Goal: Task Accomplishment & Management: Complete application form

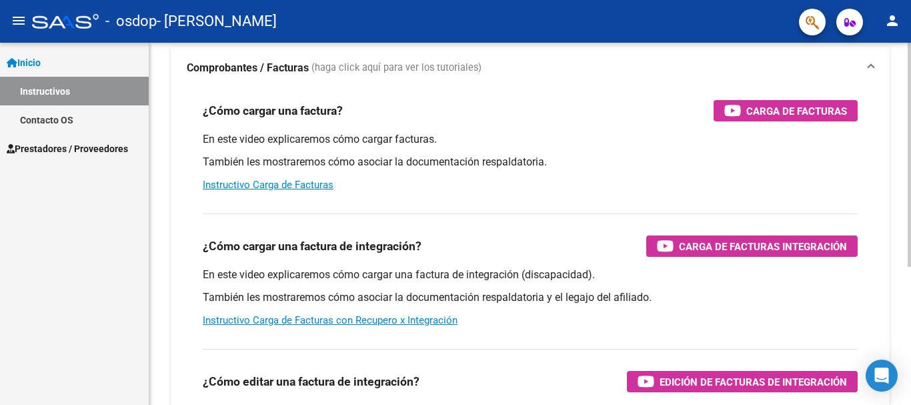
scroll to position [97, 0]
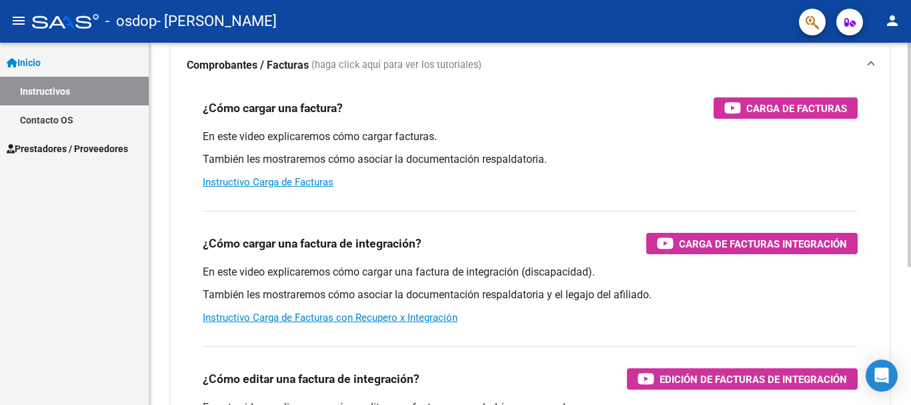
click at [910, 257] on div at bounding box center [908, 215] width 3 height 224
click at [720, 240] on span "Carga de Facturas Integración" at bounding box center [763, 243] width 168 height 17
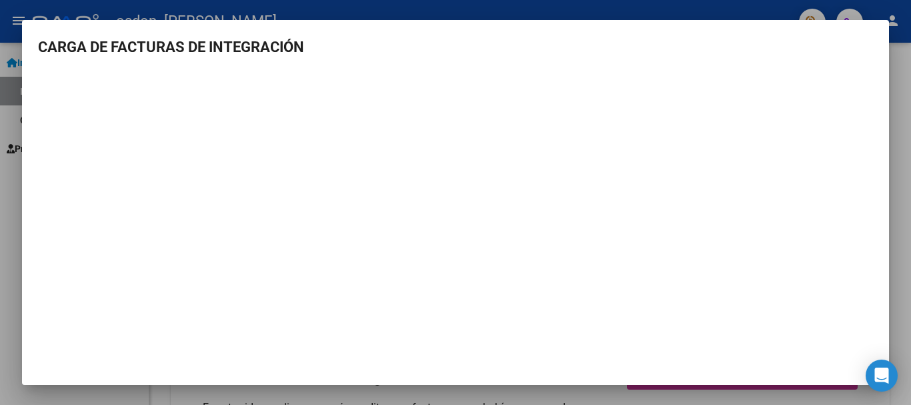
click at [19, 188] on div at bounding box center [455, 202] width 911 height 405
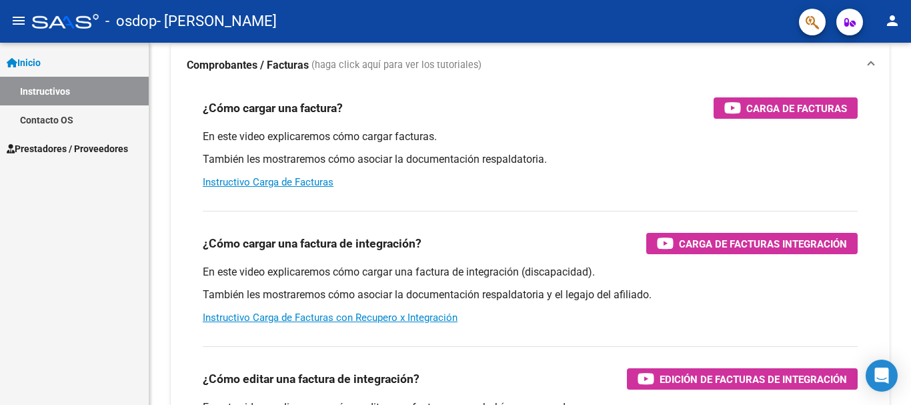
click at [59, 147] on span "Prestadores / Proveedores" at bounding box center [67, 148] width 121 height 15
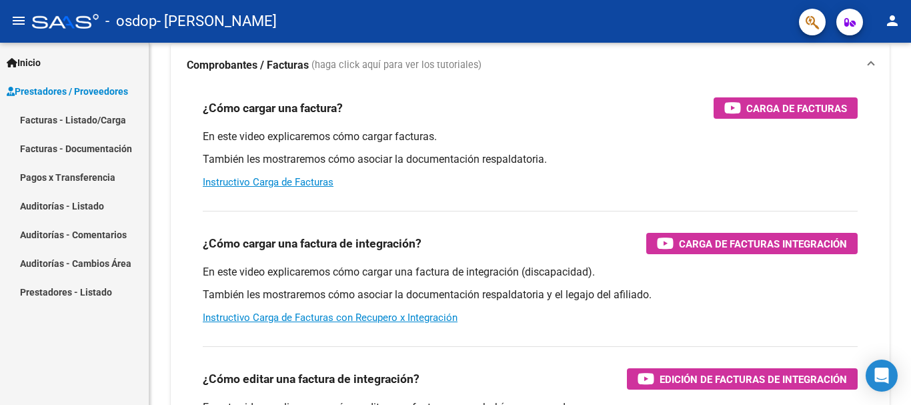
click at [93, 92] on span "Prestadores / Proveedores" at bounding box center [67, 91] width 121 height 15
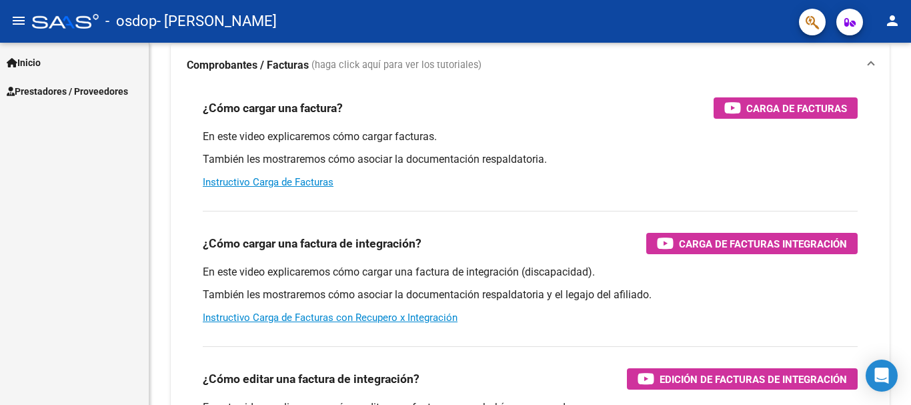
click at [93, 92] on span "Prestadores / Proveedores" at bounding box center [67, 91] width 121 height 15
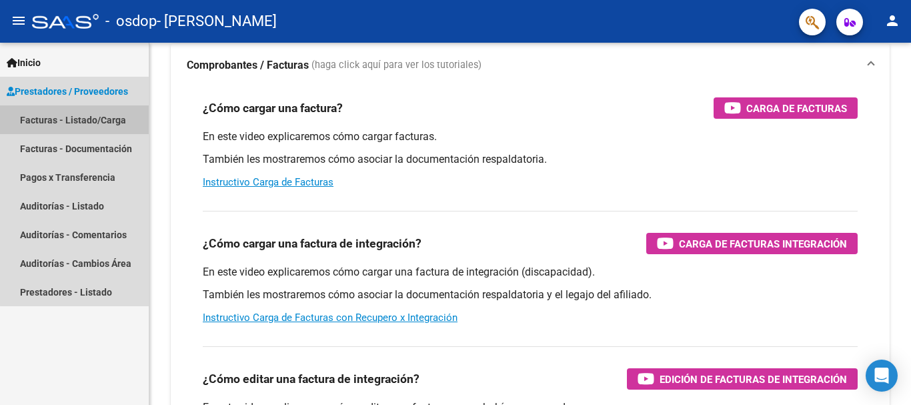
click at [84, 120] on link "Facturas - Listado/Carga" at bounding box center [74, 119] width 149 height 29
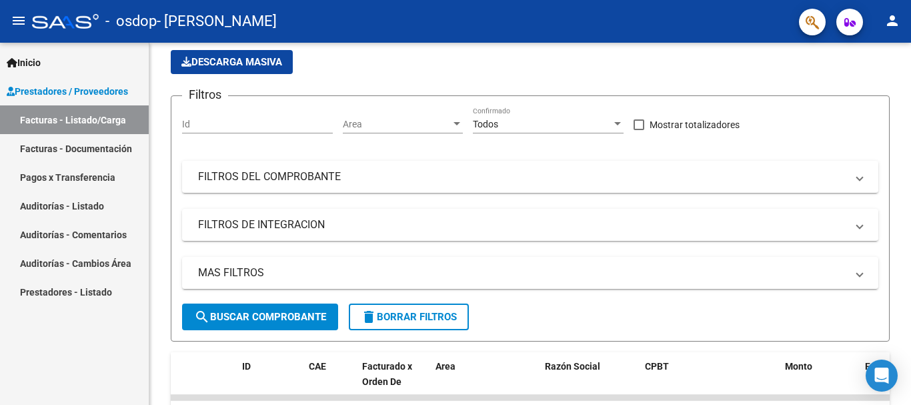
click at [51, 93] on span "Prestadores / Proveedores" at bounding box center [67, 91] width 121 height 15
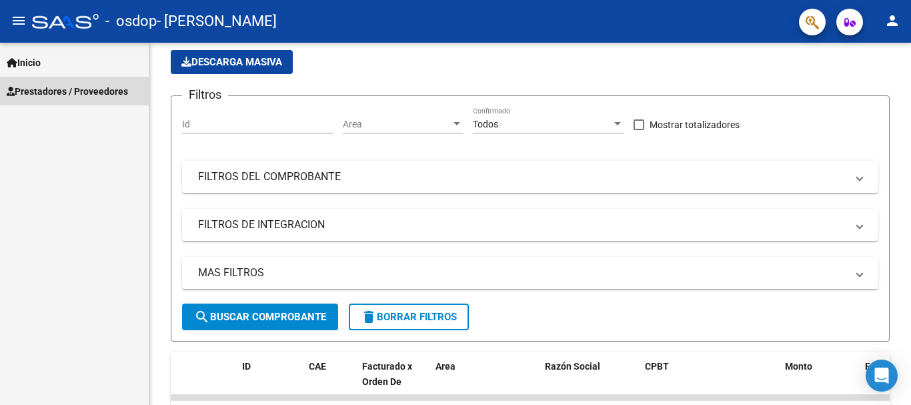
click at [51, 93] on span "Prestadores / Proveedores" at bounding box center [67, 91] width 121 height 15
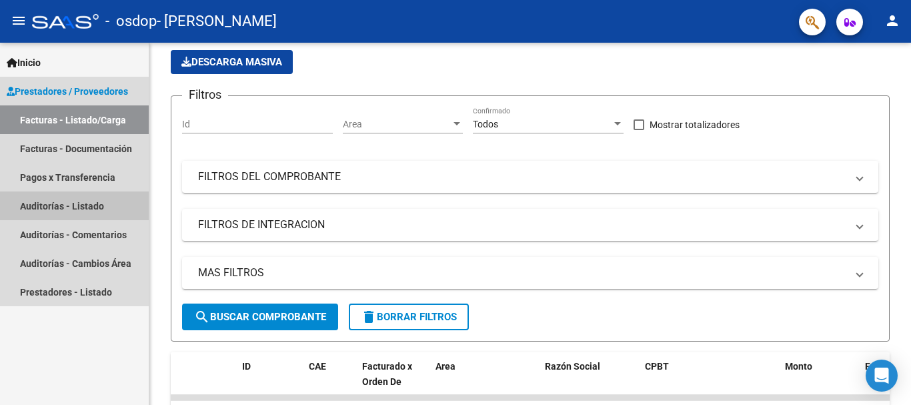
click at [79, 203] on link "Auditorías - Listado" at bounding box center [74, 205] width 149 height 29
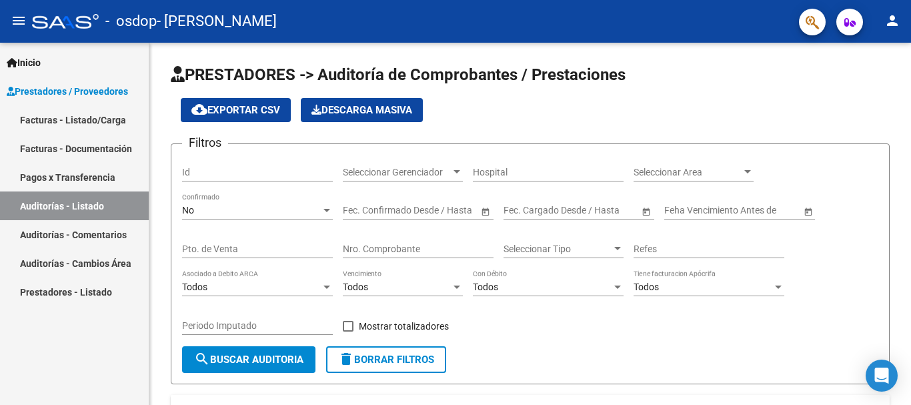
click at [99, 119] on link "Facturas - Listado/Carga" at bounding box center [74, 119] width 149 height 29
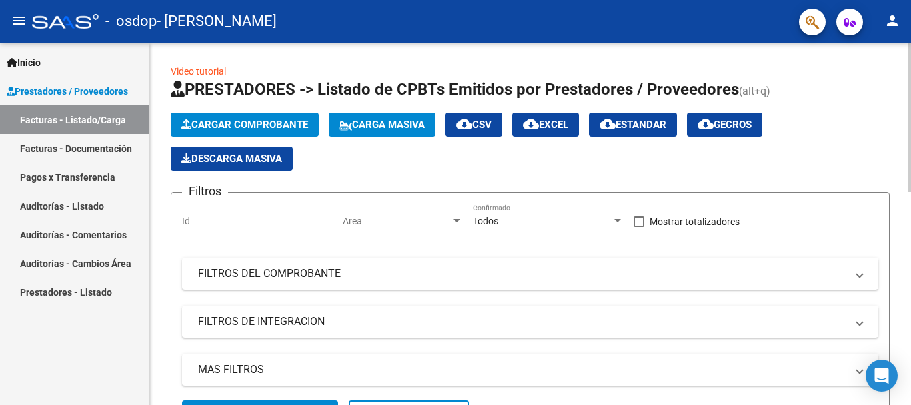
click at [246, 118] on button "Cargar Comprobante" at bounding box center [245, 125] width 148 height 24
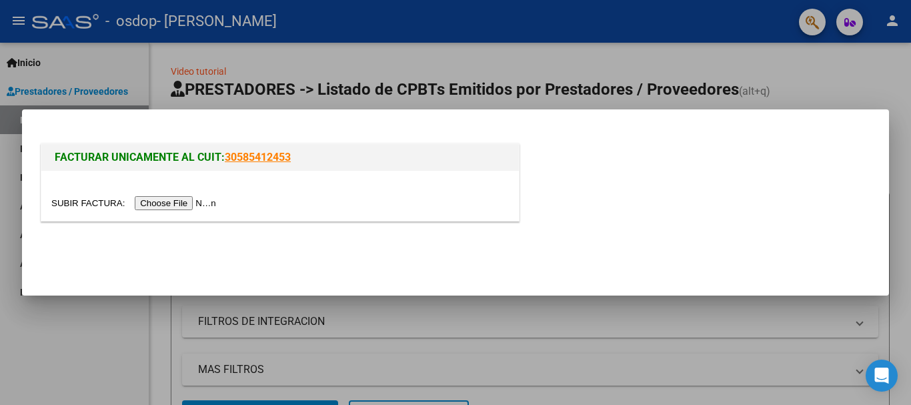
click at [201, 203] on input "file" at bounding box center [135, 203] width 169 height 14
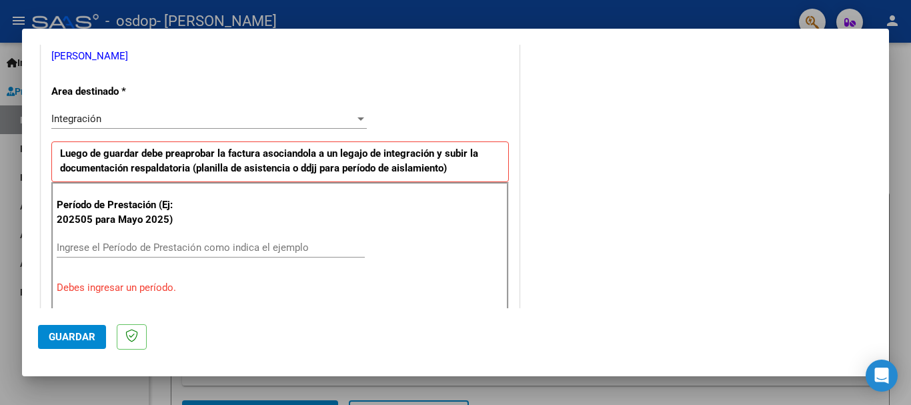
scroll to position [303, 0]
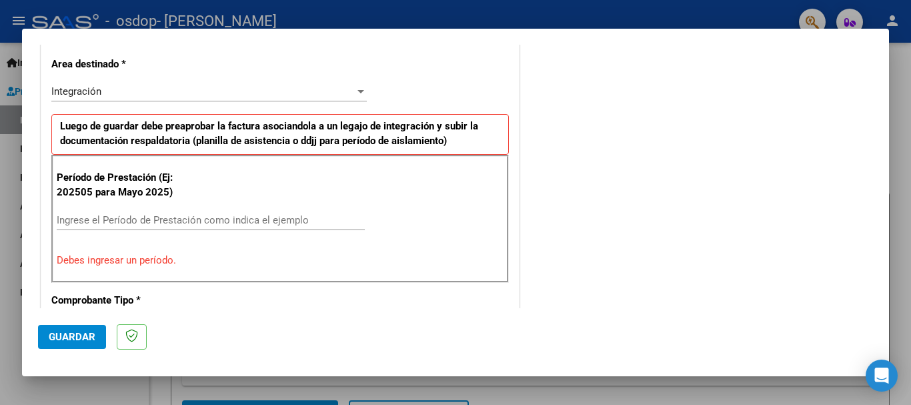
click at [213, 216] on input "Ingrese el Período de Prestación como indica el ejemplo" at bounding box center [211, 220] width 308 height 12
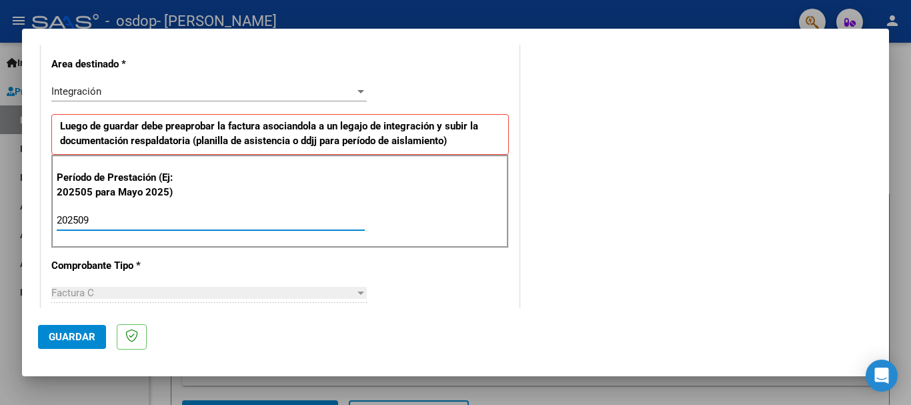
type input "202509"
click at [73, 333] on span "Guardar" at bounding box center [72, 337] width 47 height 12
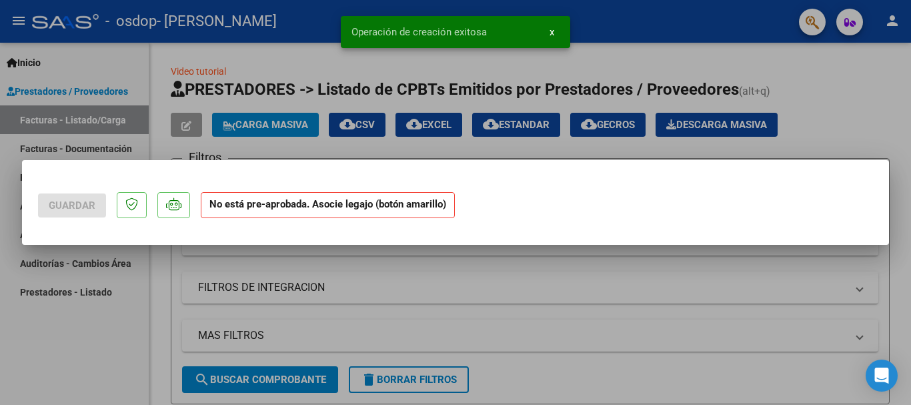
scroll to position [0, 0]
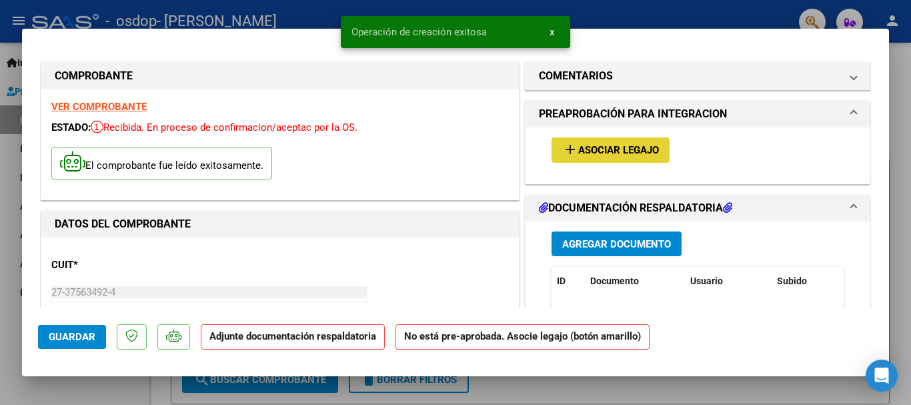
click at [591, 150] on span "Asociar Legajo" at bounding box center [618, 151] width 81 height 12
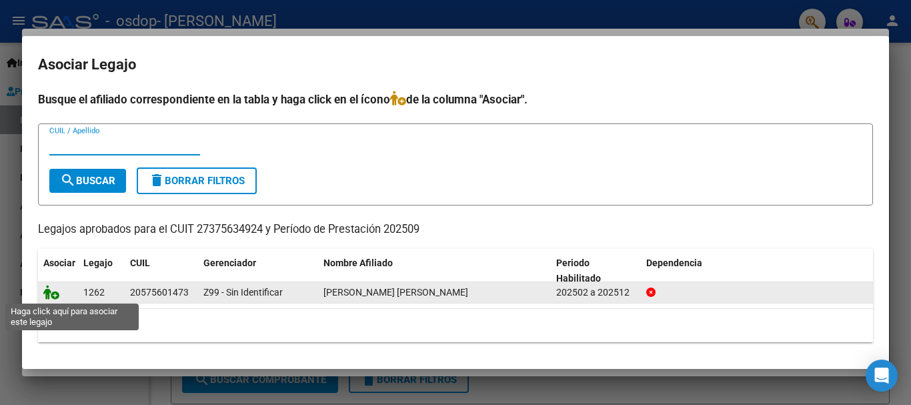
click at [46, 293] on icon at bounding box center [51, 292] width 16 height 15
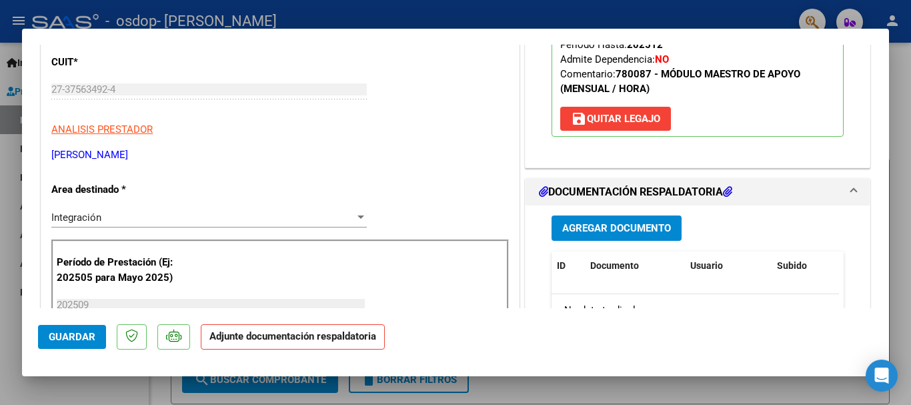
scroll to position [199, 0]
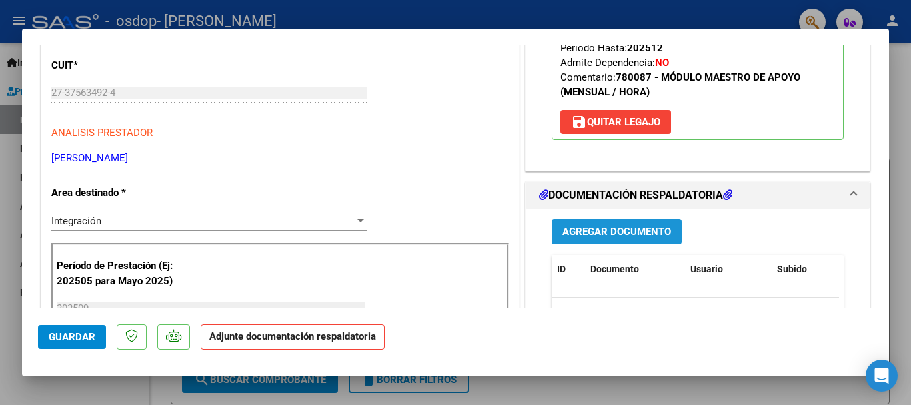
click at [587, 233] on span "Agregar Documento" at bounding box center [616, 232] width 109 height 12
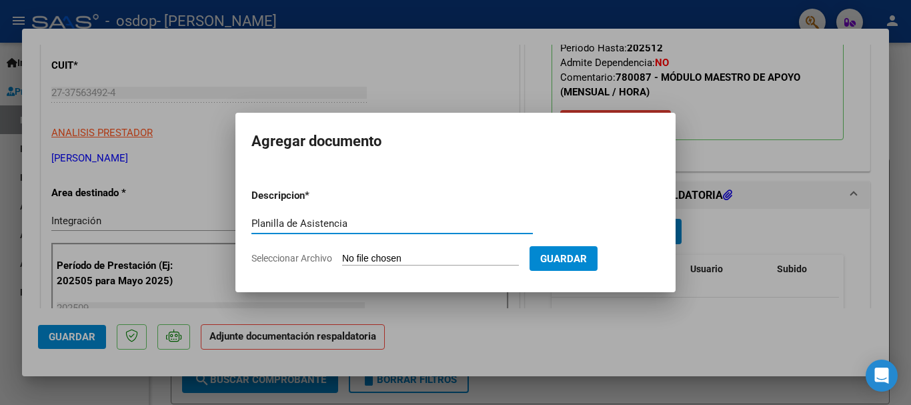
type input "Planilla de Asistencia"
click at [399, 258] on input "Seleccionar Archivo" at bounding box center [430, 259] width 177 height 13
type input "C:\fakepath\CamScanner [DATE] 10.50.pdf"
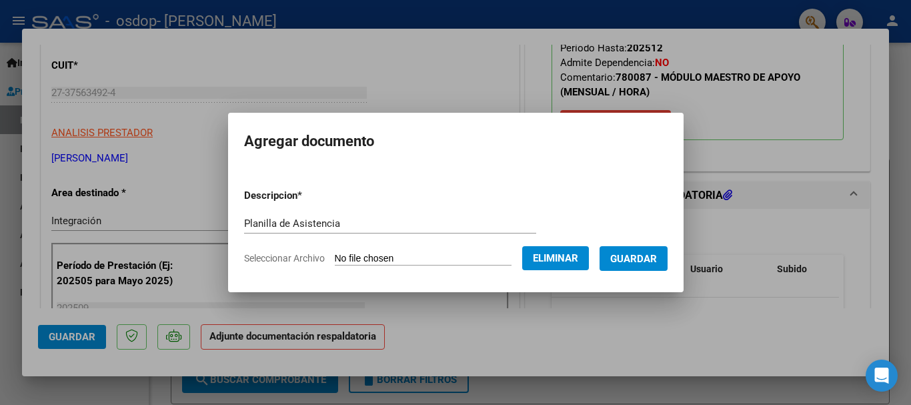
click at [641, 261] on span "Guardar" at bounding box center [633, 259] width 47 height 12
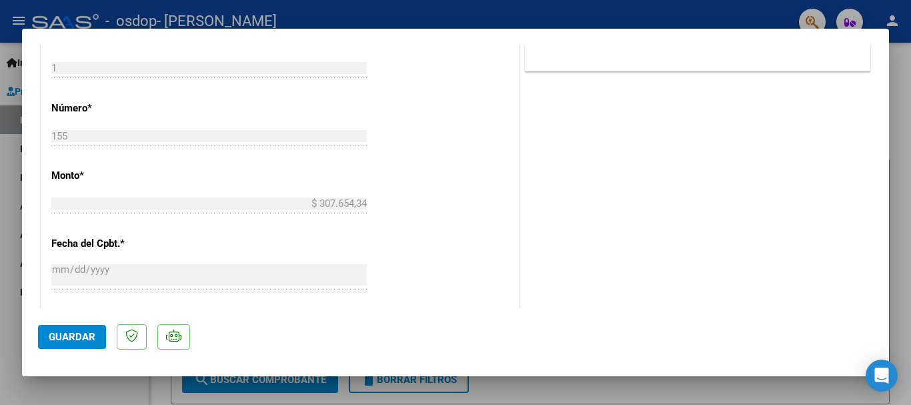
scroll to position [611, 0]
drag, startPoint x: 889, startPoint y: 199, endPoint x: 886, endPoint y: 205, distance: 7.2
click at [893, 222] on div at bounding box center [455, 202] width 911 height 405
type input "$ 0,00"
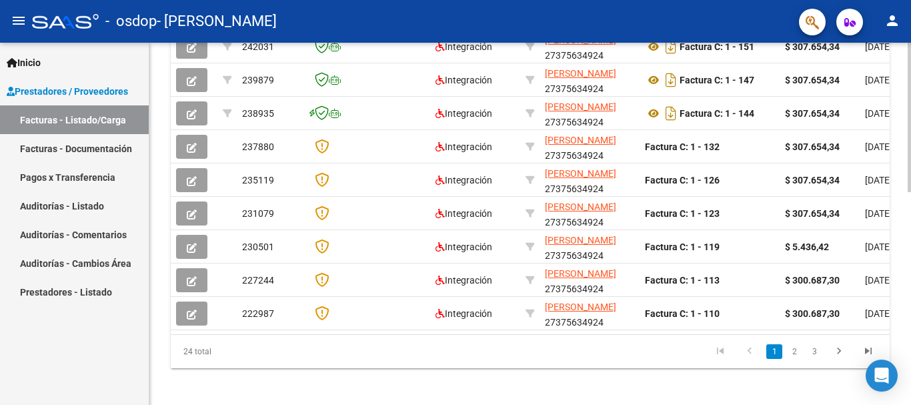
scroll to position [517, 0]
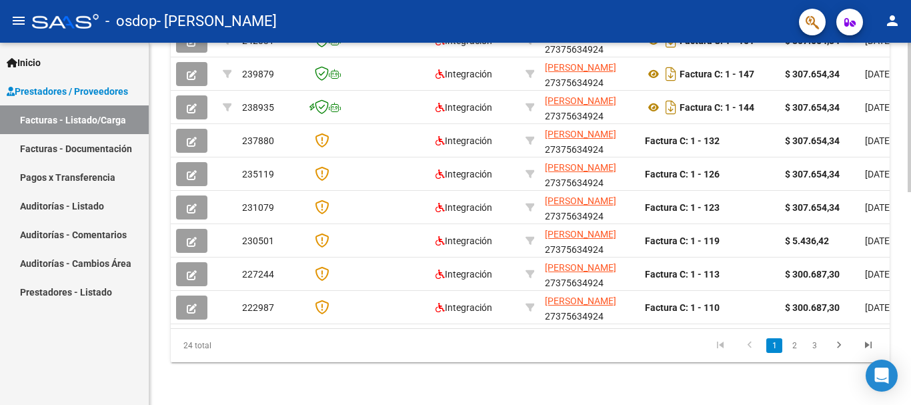
click at [910, 404] on html "menu - osdop - [PERSON_NAME] ANTONELLA person Inicio Instructivos Contacto OS P…" at bounding box center [455, 202] width 911 height 405
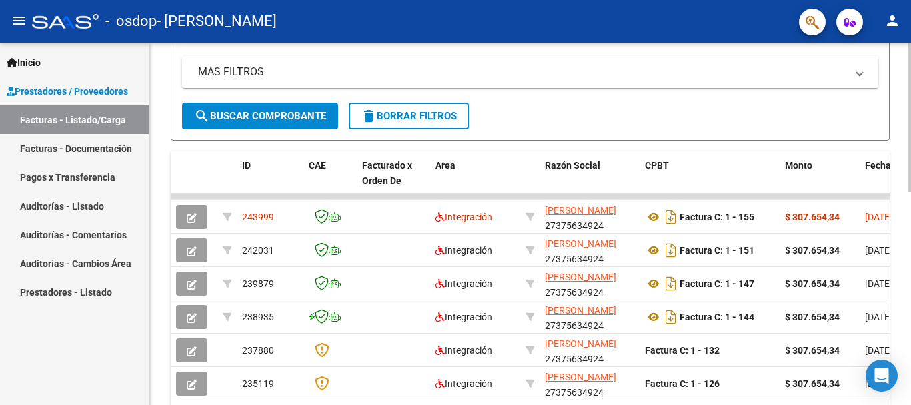
click at [910, 291] on div at bounding box center [908, 241] width 3 height 149
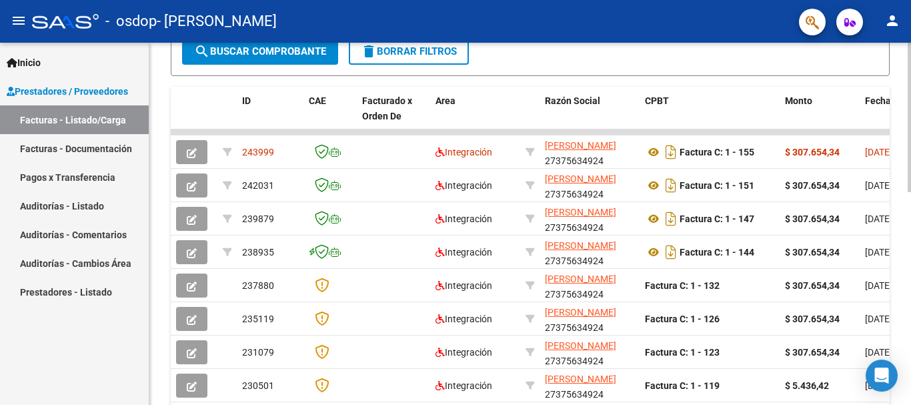
scroll to position [365, 0]
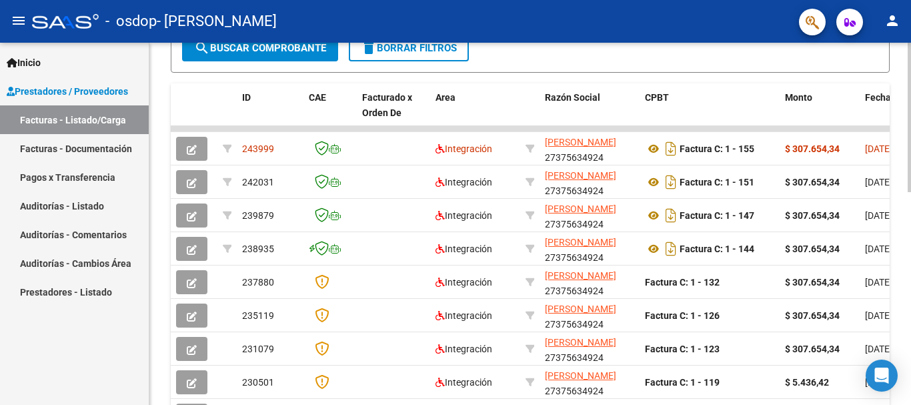
click at [910, 243] on div at bounding box center [908, 270] width 3 height 149
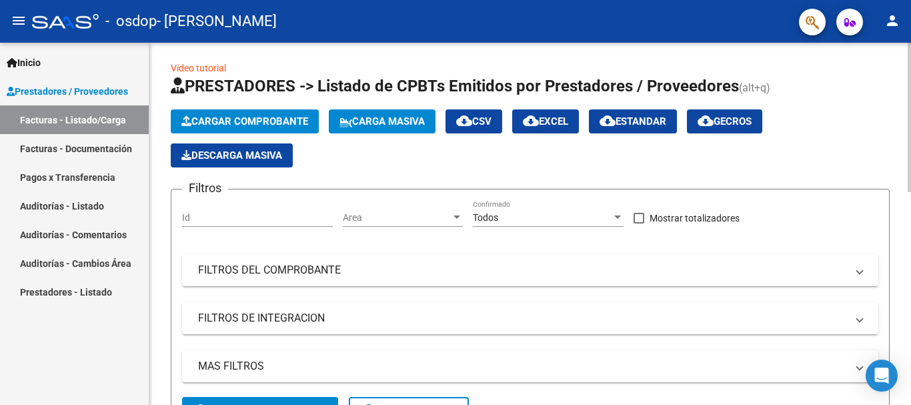
click at [910, 107] on div at bounding box center [908, 224] width 3 height 362
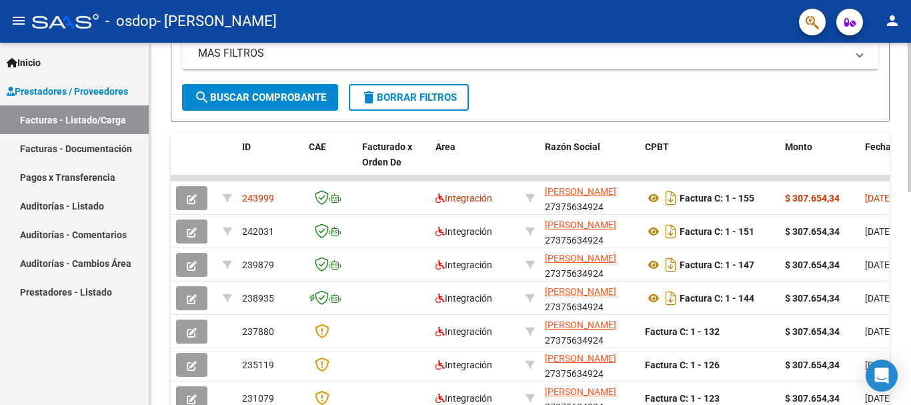
scroll to position [321, 0]
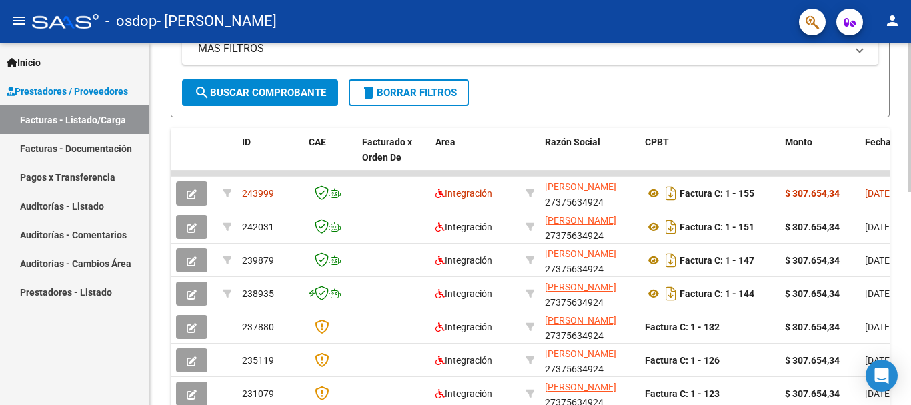
click at [910, 227] on div at bounding box center [908, 251] width 3 height 149
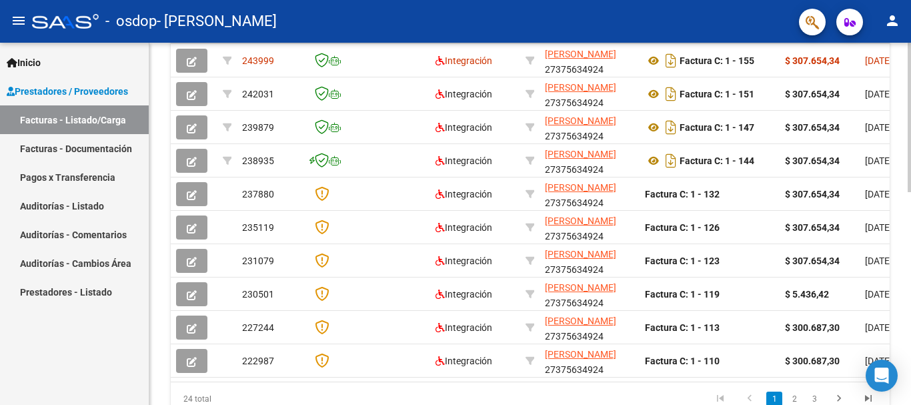
scroll to position [460, 0]
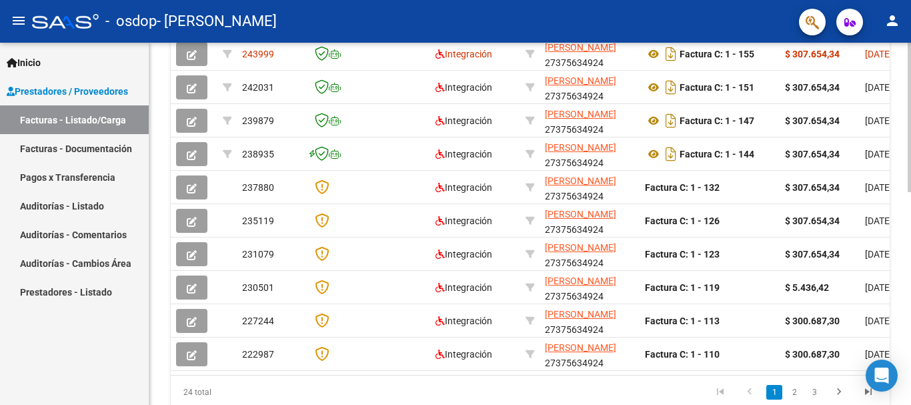
click at [910, 236] on div at bounding box center [908, 310] width 3 height 149
drag, startPoint x: 331, startPoint y: 385, endPoint x: 375, endPoint y: 381, distance: 44.3
click at [377, 375] on datatable-body "243999 Integración [PERSON_NAME] 27375634924 Factura C: 1 - 155 $ 307.654,34 [D…" at bounding box center [530, 202] width 719 height 343
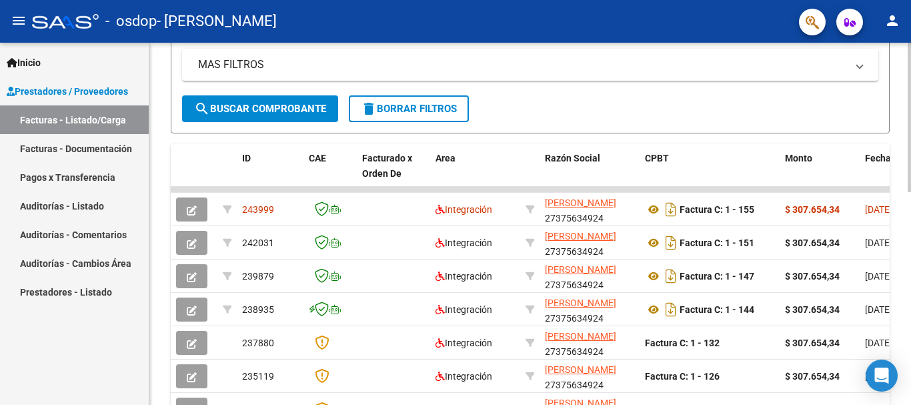
scroll to position [343, 0]
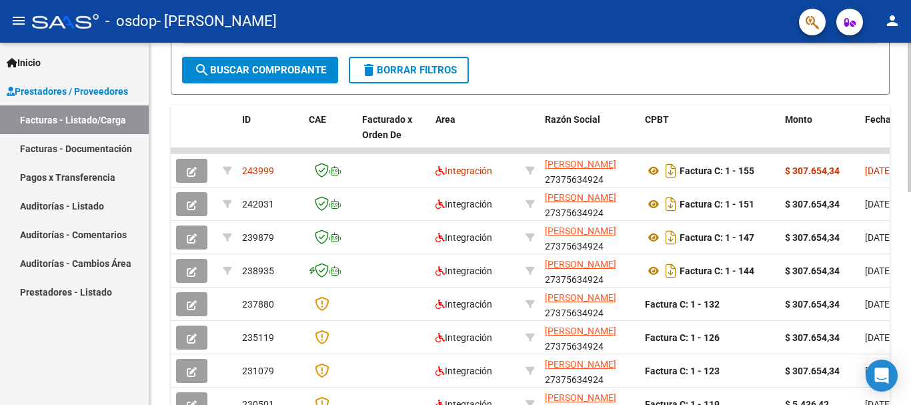
click at [910, 220] on div at bounding box center [908, 261] width 3 height 149
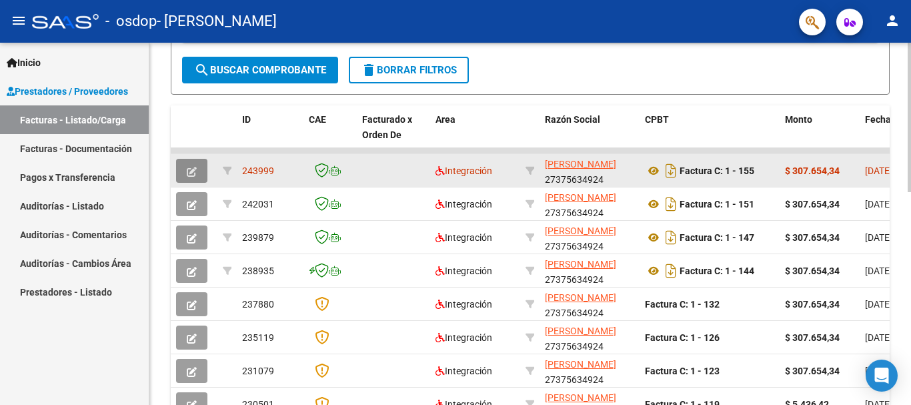
click at [190, 172] on icon "button" at bounding box center [192, 172] width 10 height 10
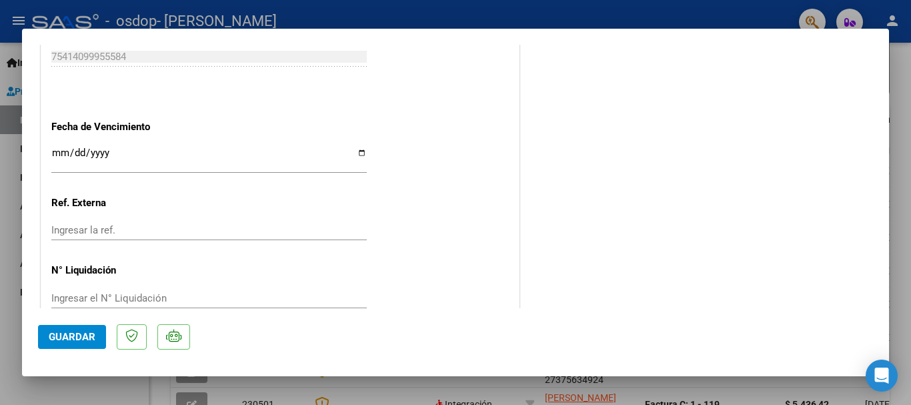
scroll to position [881, 0]
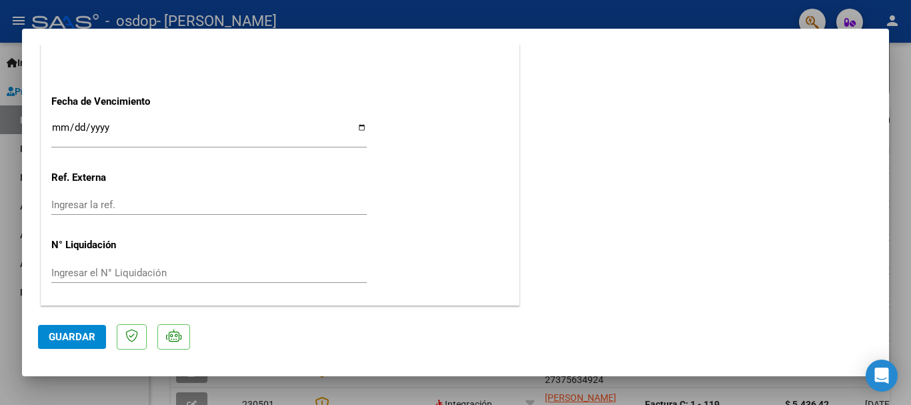
click at [73, 341] on span "Guardar" at bounding box center [72, 337] width 47 height 12
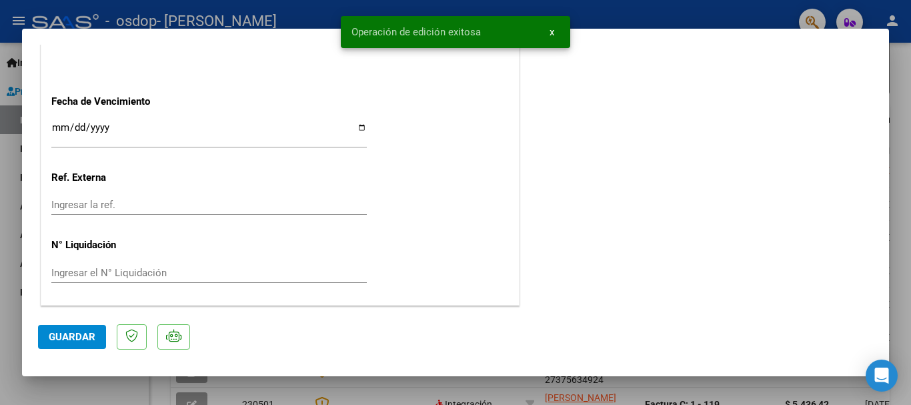
click at [551, 35] on span "x" at bounding box center [551, 32] width 5 height 12
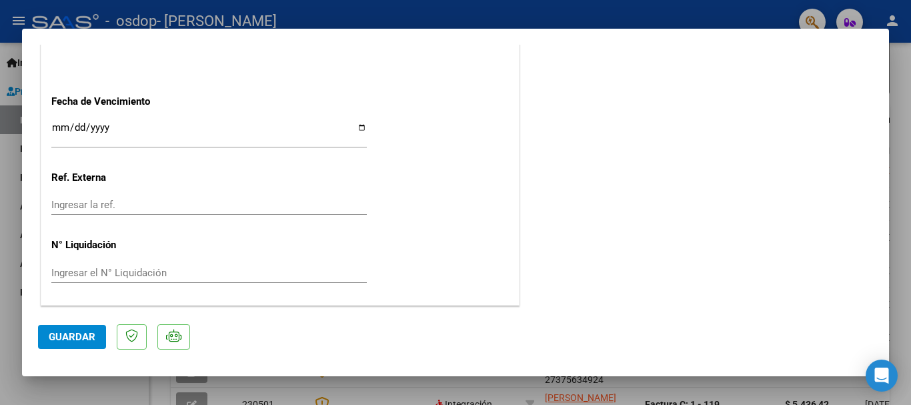
click at [5, 163] on div at bounding box center [455, 202] width 911 height 405
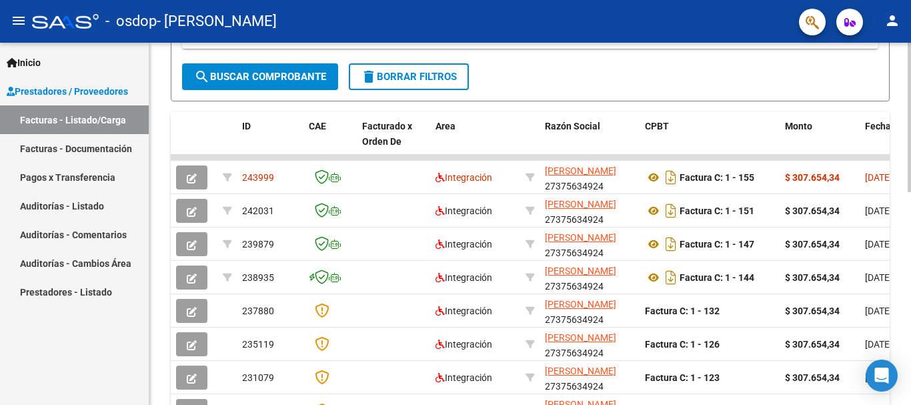
scroll to position [363, 0]
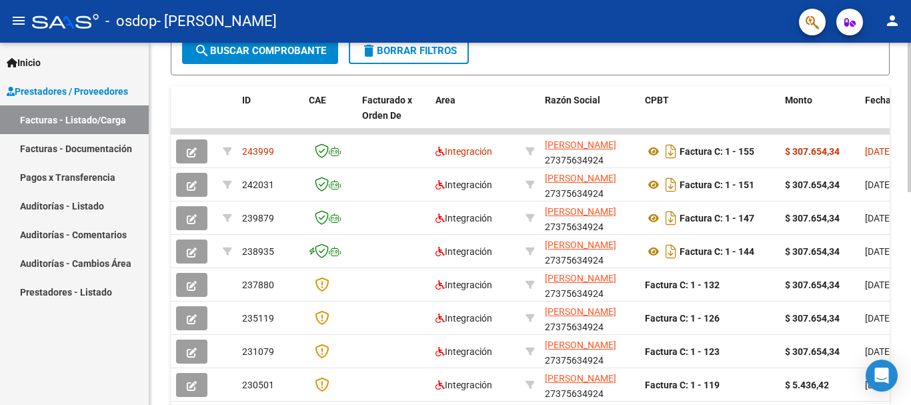
click at [910, 221] on div at bounding box center [908, 269] width 3 height 149
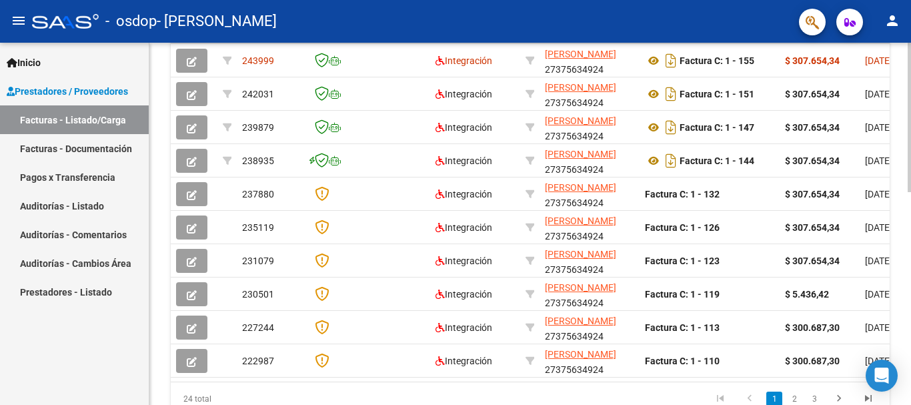
scroll to position [450, 0]
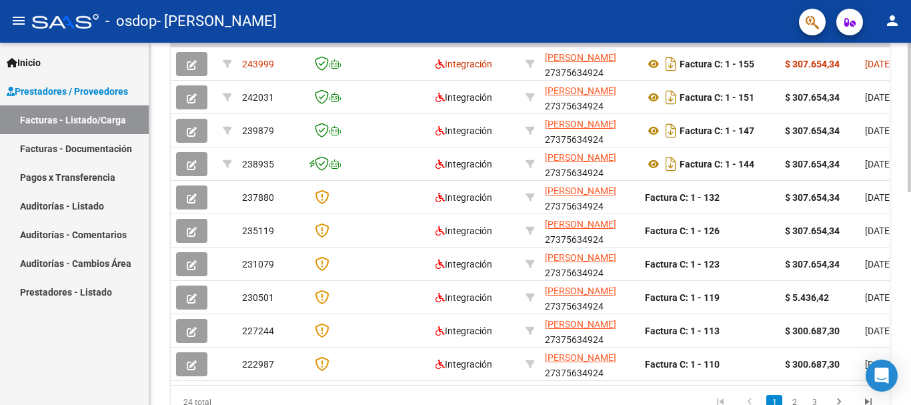
click at [910, 239] on div at bounding box center [908, 306] width 3 height 149
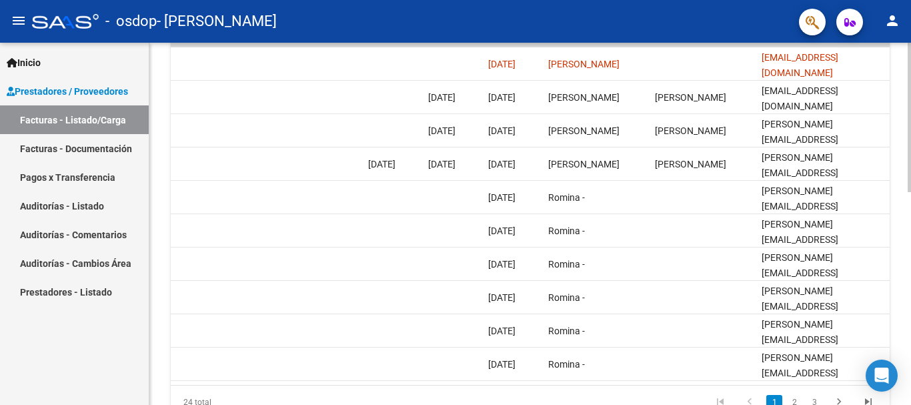
scroll to position [0, 0]
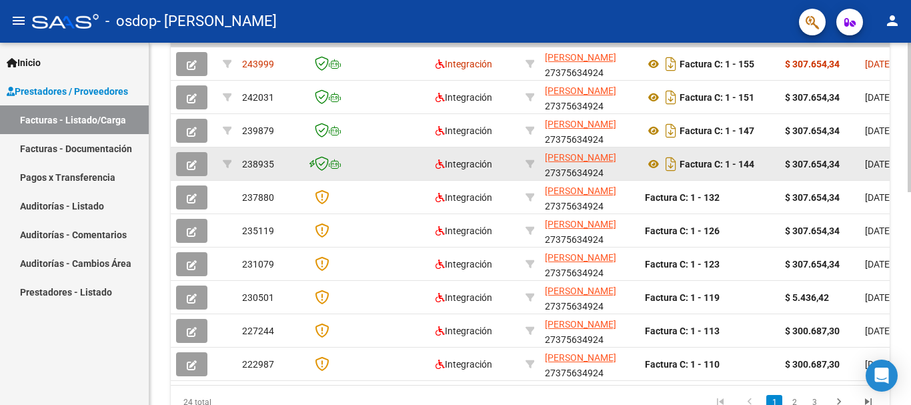
click at [193, 165] on icon "button" at bounding box center [192, 165] width 10 height 10
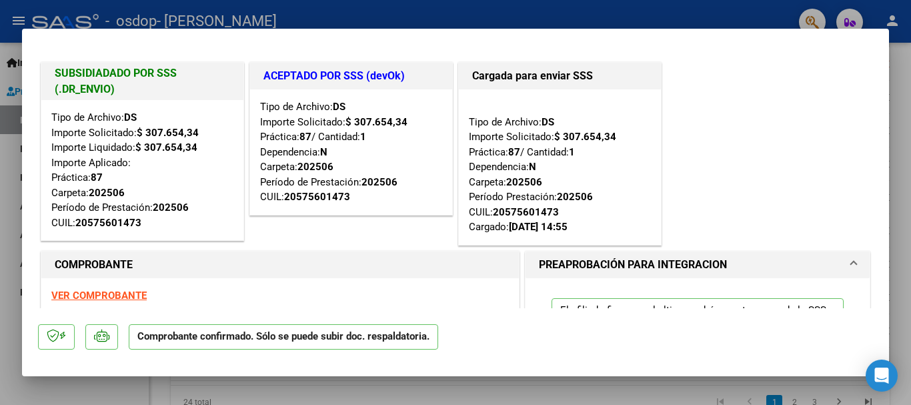
drag, startPoint x: 889, startPoint y: 84, endPoint x: 899, endPoint y: 121, distance: 38.5
click at [899, 121] on div at bounding box center [455, 202] width 911 height 405
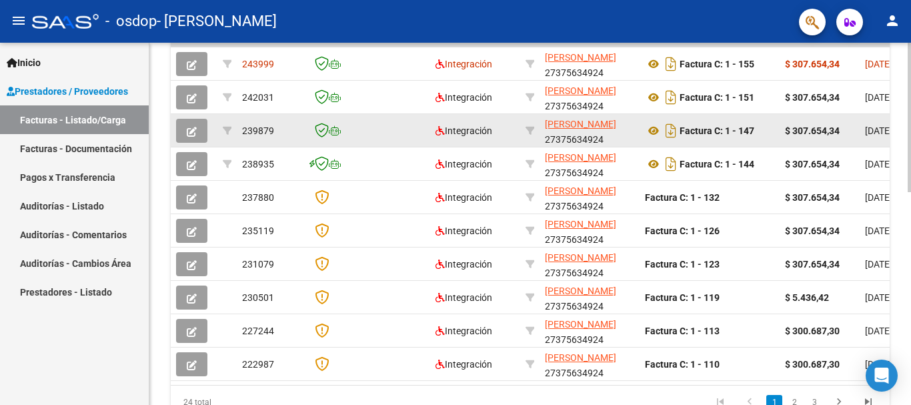
scroll to position [450, 0]
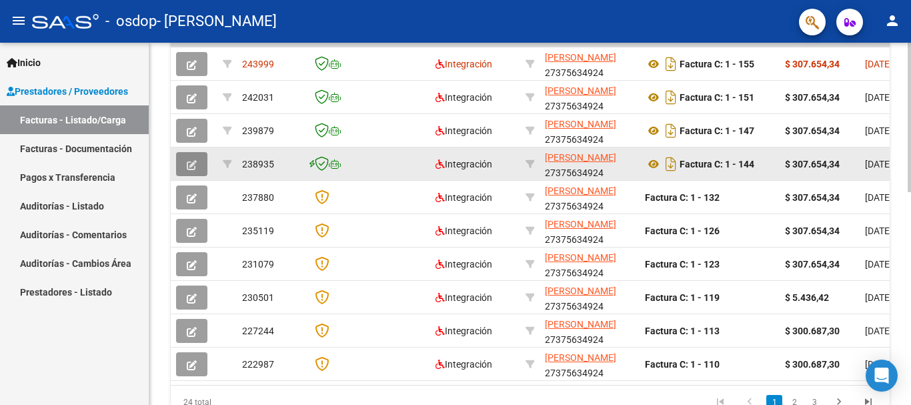
click at [193, 163] on icon "button" at bounding box center [192, 165] width 10 height 10
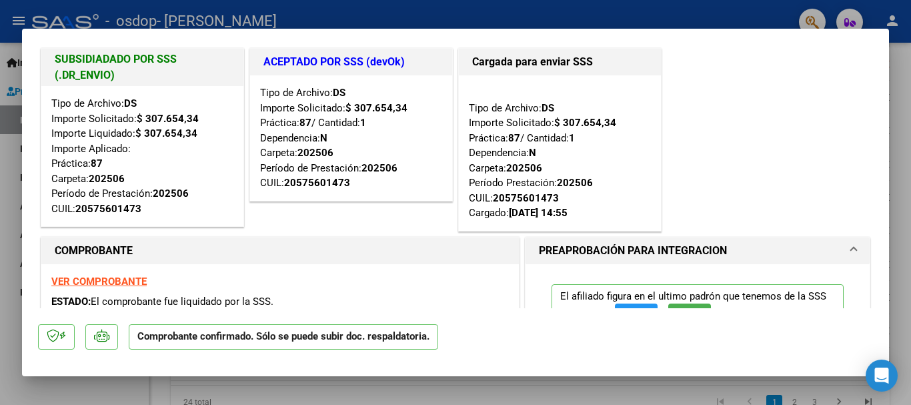
scroll to position [125, 0]
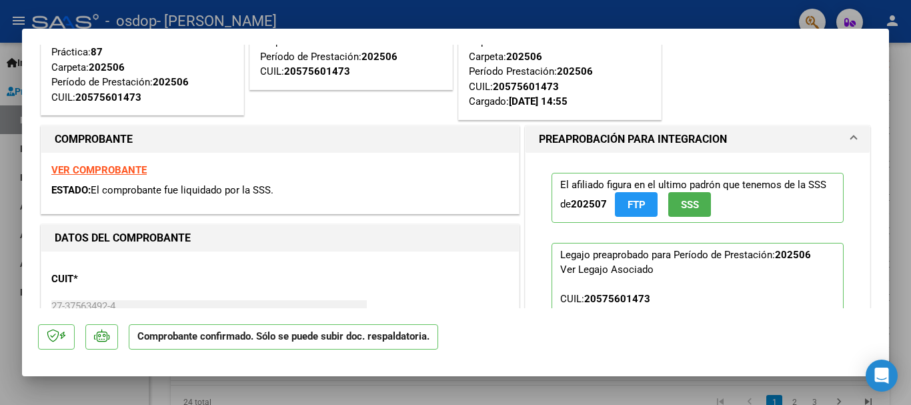
click at [95, 171] on strong "VER COMPROBANTE" at bounding box center [98, 170] width 95 height 12
click at [742, 20] on div at bounding box center [455, 202] width 911 height 405
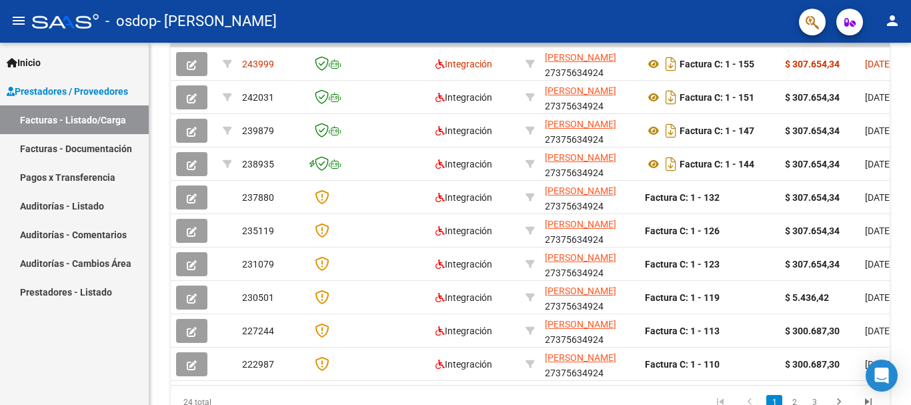
scroll to position [450, 0]
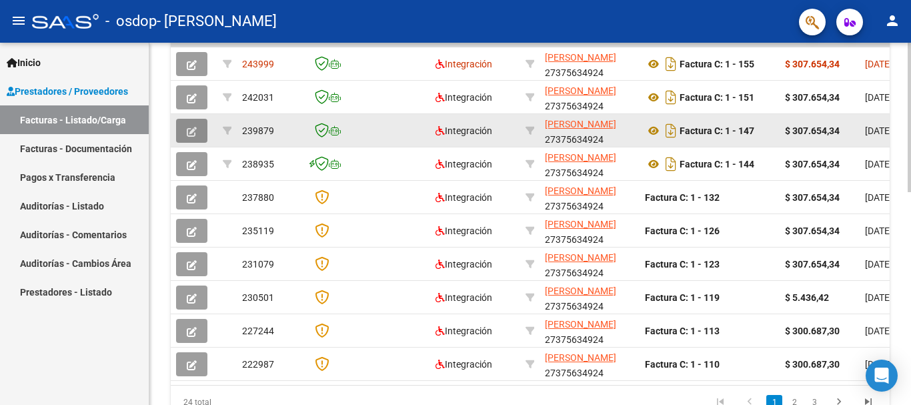
click at [190, 129] on icon "button" at bounding box center [192, 132] width 10 height 10
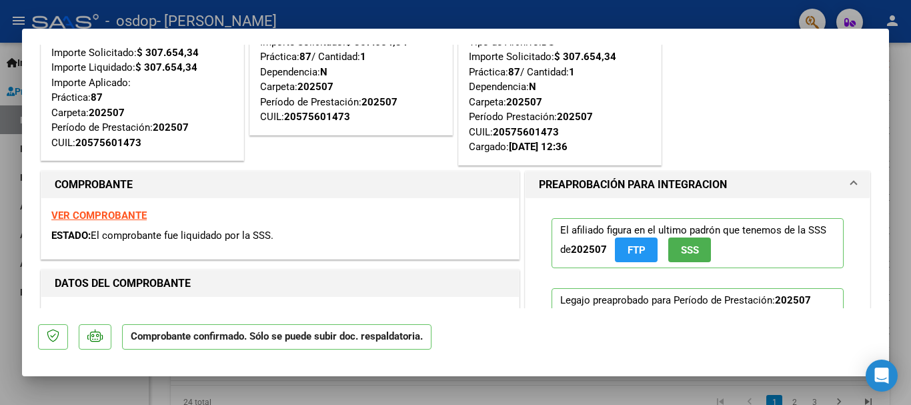
scroll to position [0, 0]
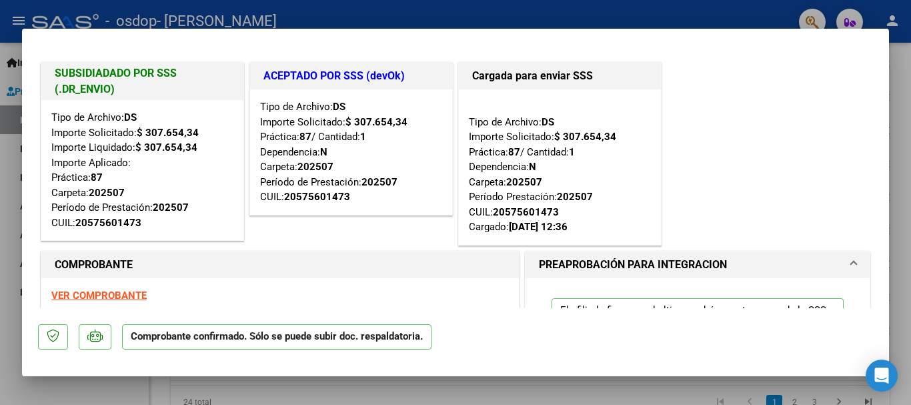
click at [655, 17] on div at bounding box center [455, 202] width 911 height 405
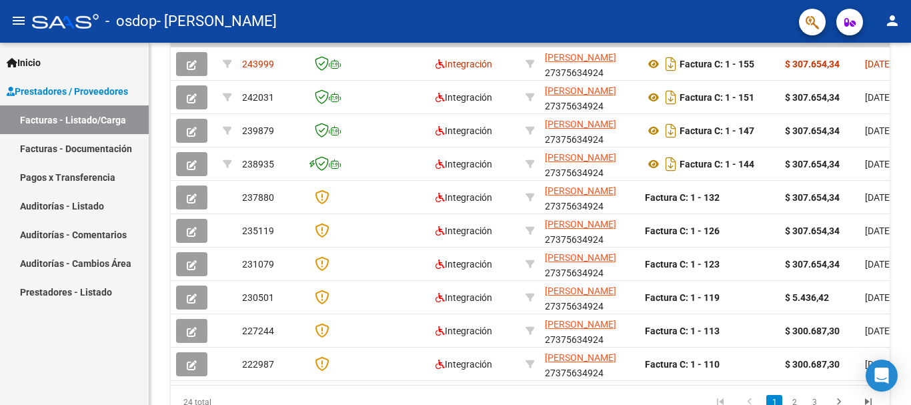
scroll to position [450, 0]
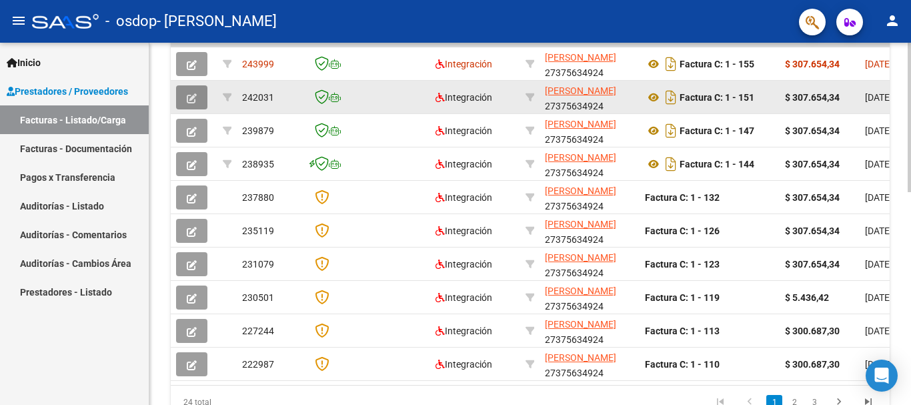
click at [189, 101] on icon "button" at bounding box center [192, 98] width 10 height 10
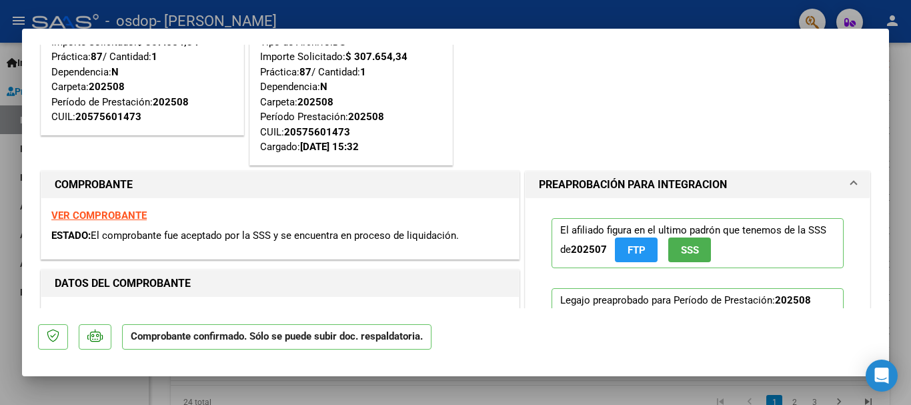
scroll to position [0, 0]
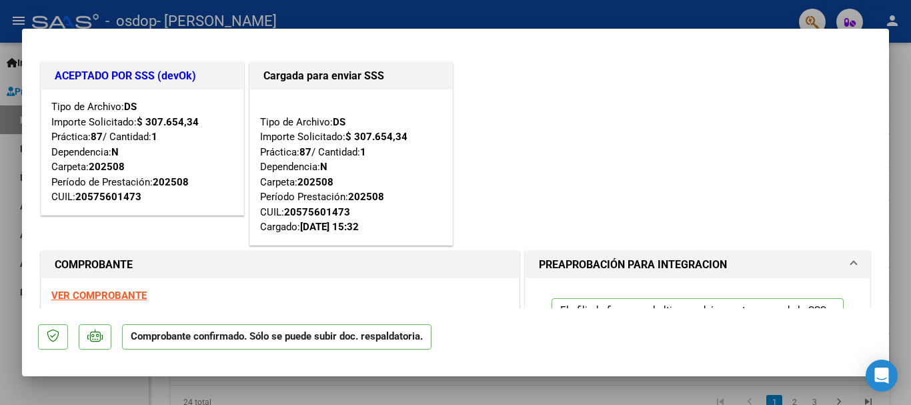
click at [593, 17] on div at bounding box center [455, 202] width 911 height 405
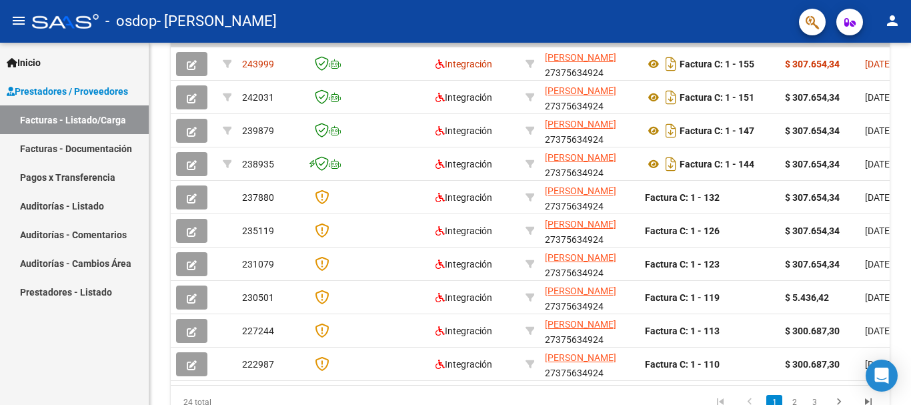
scroll to position [450, 0]
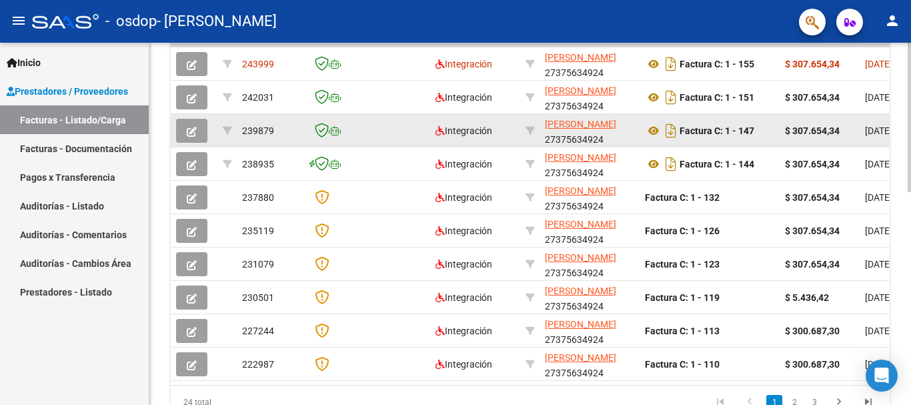
click at [193, 133] on icon "button" at bounding box center [192, 132] width 10 height 10
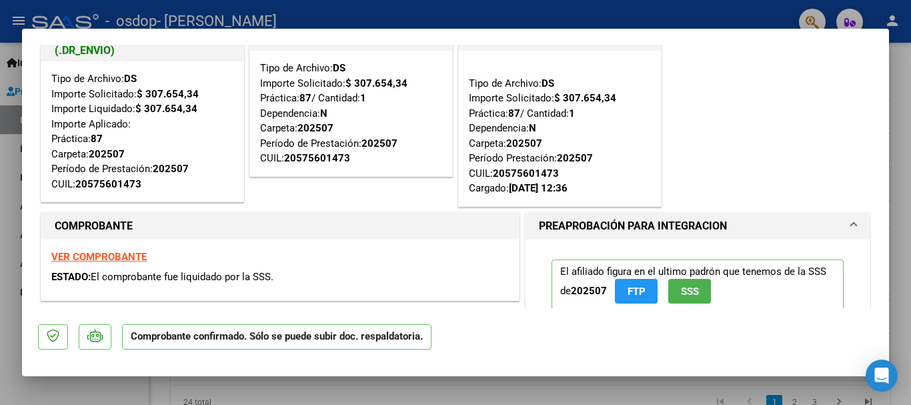
scroll to position [42, 0]
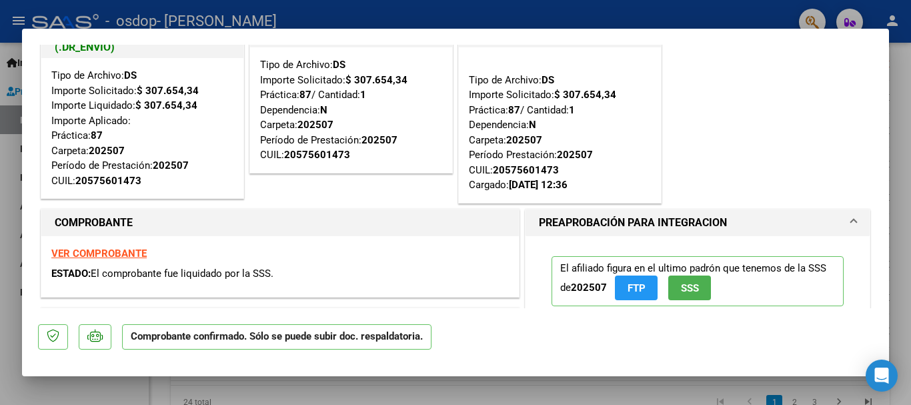
click at [891, 89] on div at bounding box center [455, 202] width 911 height 405
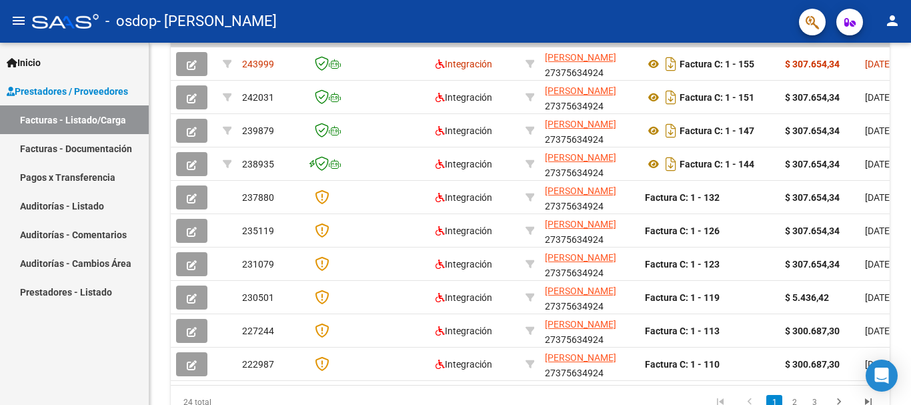
scroll to position [450, 0]
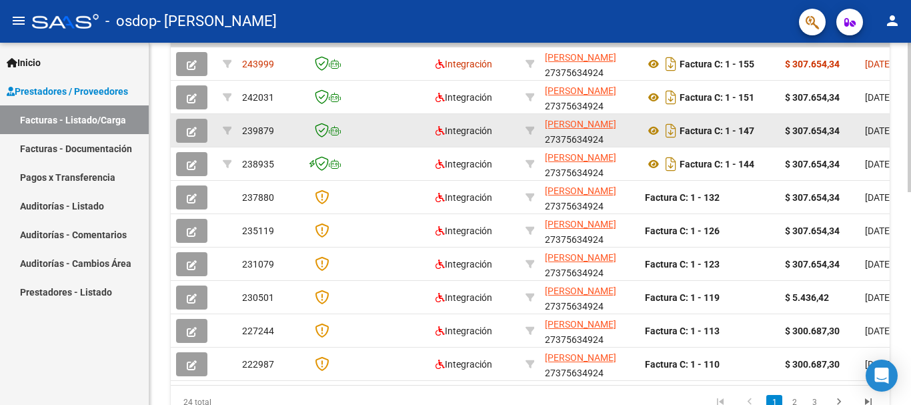
click at [195, 134] on icon "button" at bounding box center [192, 132] width 10 height 10
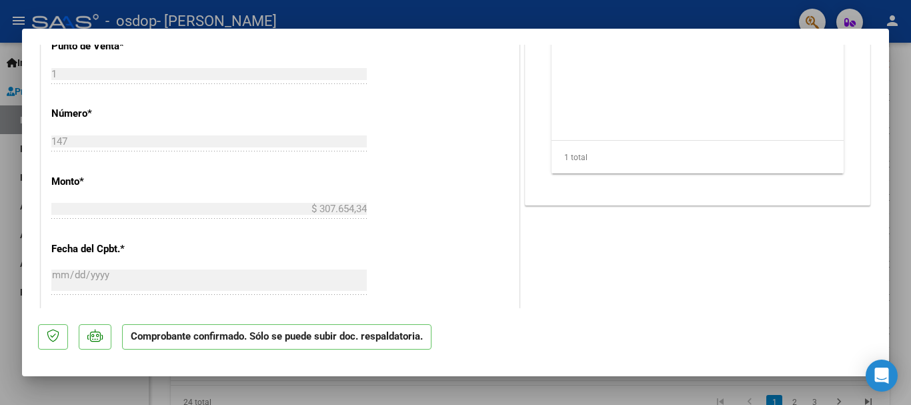
scroll to position [694, 0]
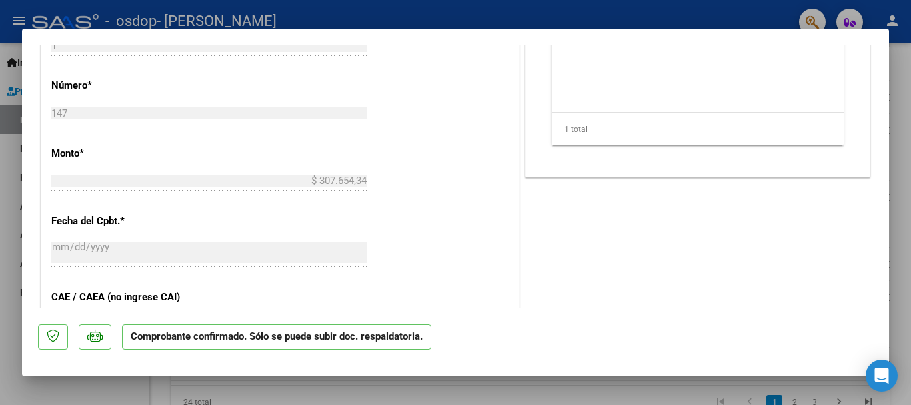
drag, startPoint x: 889, startPoint y: 205, endPoint x: 896, endPoint y: 228, distance: 24.5
click at [896, 228] on div at bounding box center [455, 202] width 911 height 405
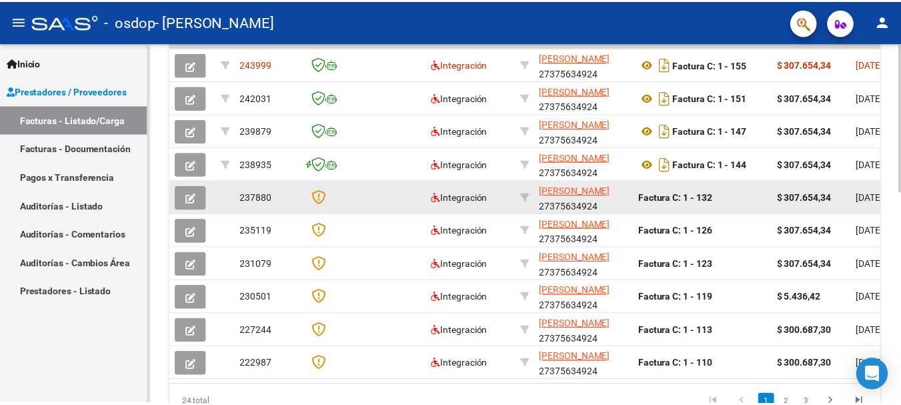
scroll to position [450, 0]
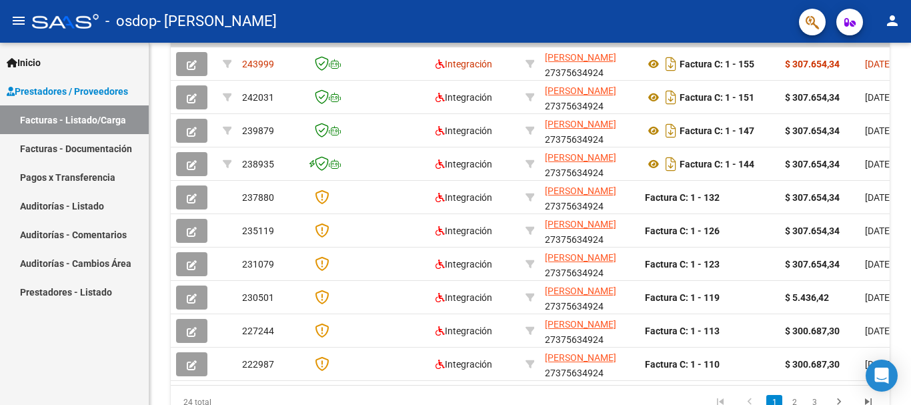
click at [889, 21] on mat-icon "person" at bounding box center [892, 21] width 16 height 16
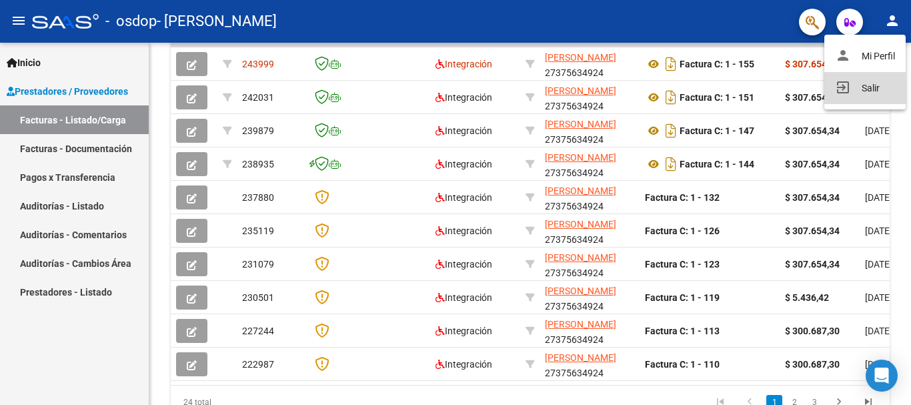
click at [868, 88] on button "exit_to_app Salir" at bounding box center [864, 88] width 81 height 32
